Goal: Find specific page/section: Find specific page/section

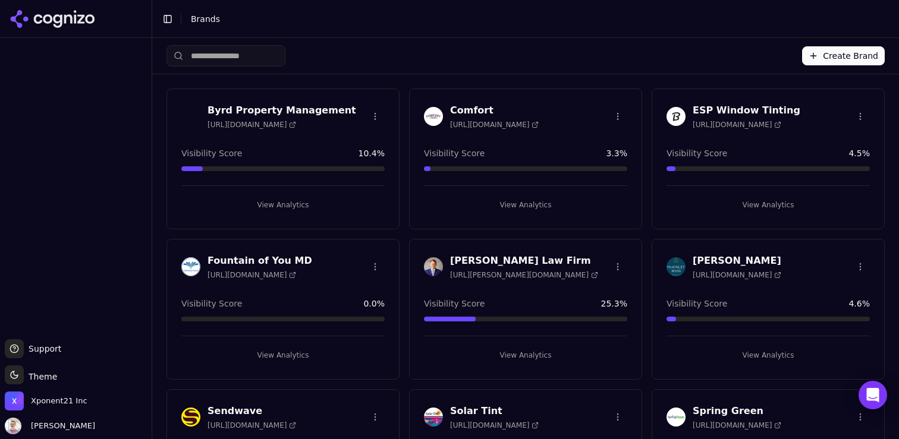
click at [518, 125] on span "[URL][DOMAIN_NAME]" at bounding box center [494, 125] width 89 height 10
click at [485, 107] on h3 "Comfort" at bounding box center [494, 110] width 89 height 14
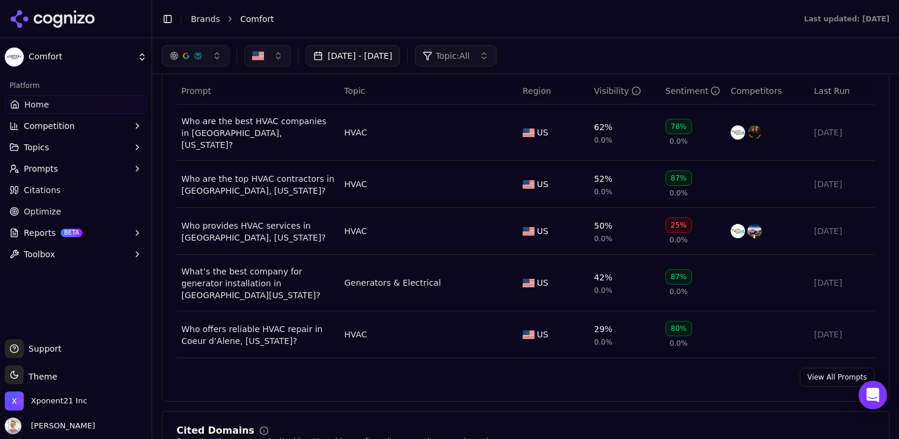
scroll to position [885, 0]
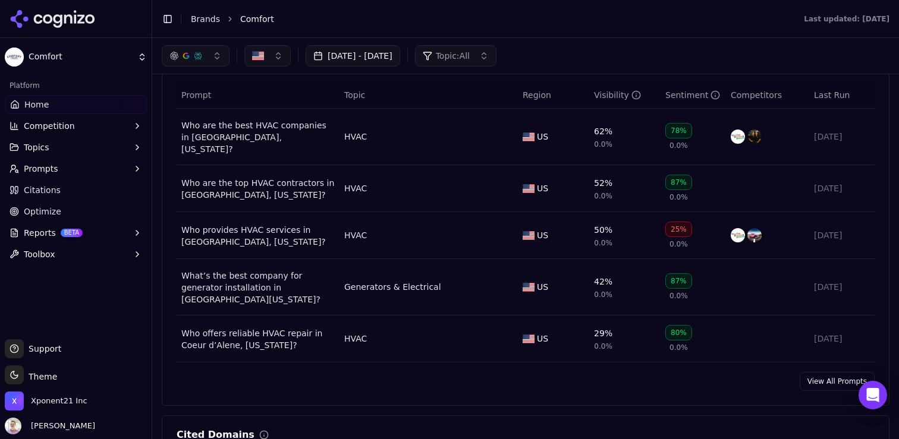
click at [92, 130] on button "Competition" at bounding box center [76, 126] width 142 height 19
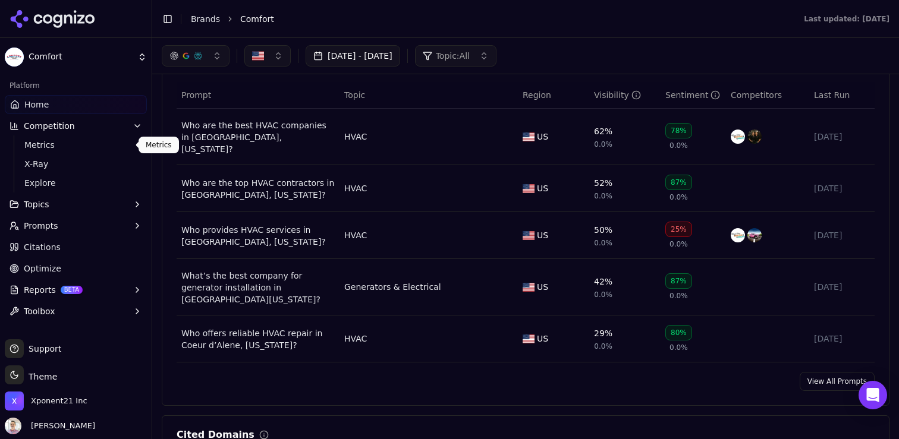
click at [73, 151] on link "Metrics" at bounding box center [76, 145] width 113 height 17
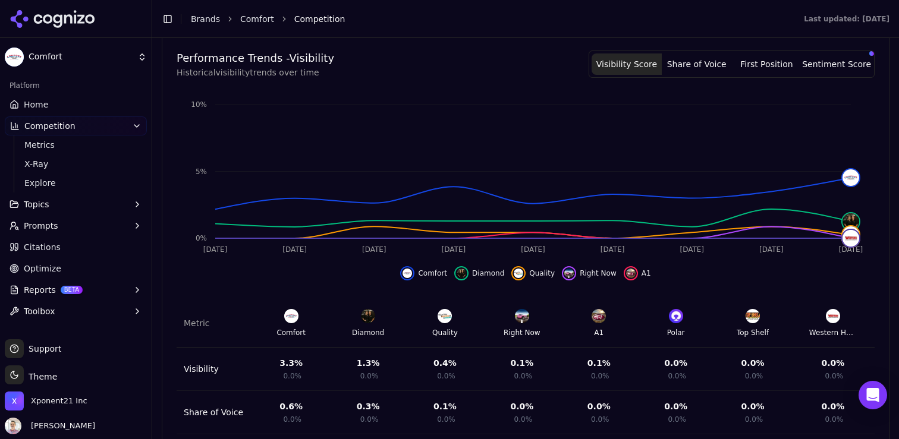
scroll to position [454, 0]
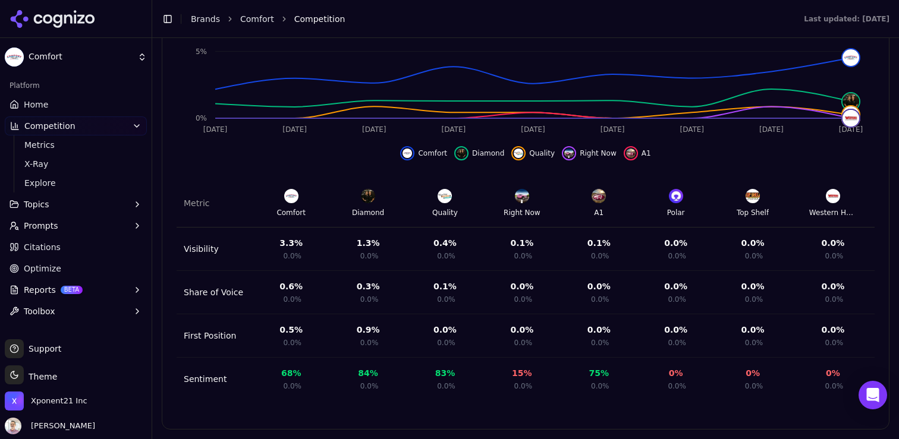
click at [52, 205] on button "Topics" at bounding box center [76, 204] width 142 height 19
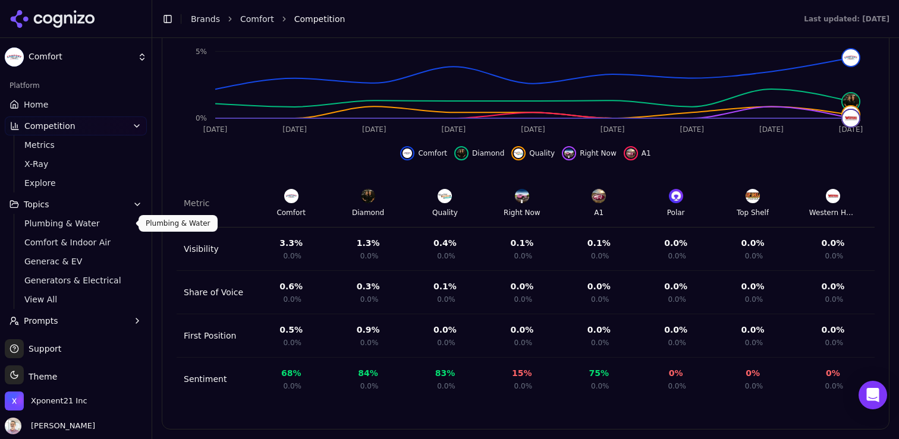
click at [54, 225] on span "Plumbing & Water" at bounding box center [75, 224] width 103 height 12
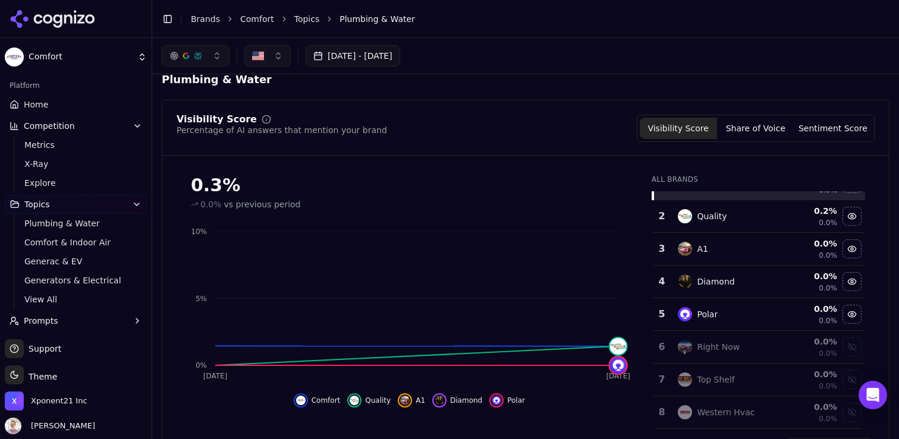
scroll to position [21, 0]
